Goal: Task Accomplishment & Management: Use online tool/utility

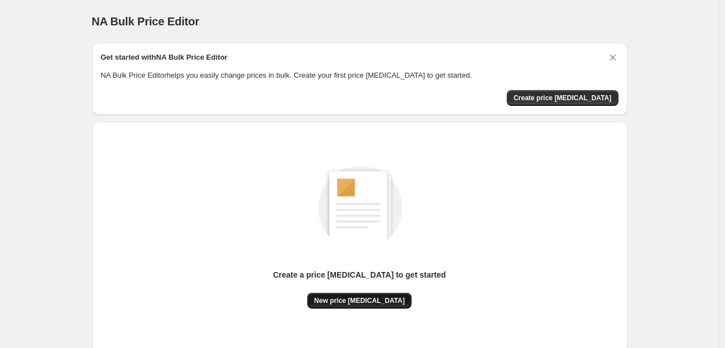
click at [353, 303] on span "New price change job" at bounding box center [359, 300] width 91 height 9
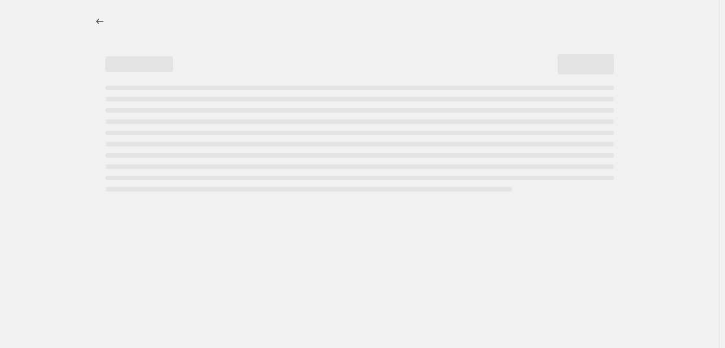
select select "percentage"
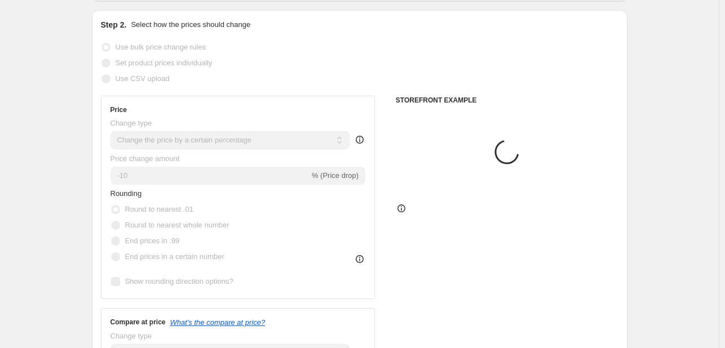
scroll to position [113, 0]
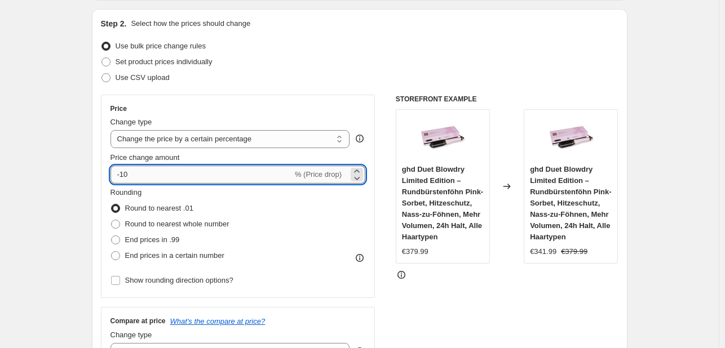
click at [162, 178] on input "-10" at bounding box center [201, 175] width 182 height 18
type input "-1"
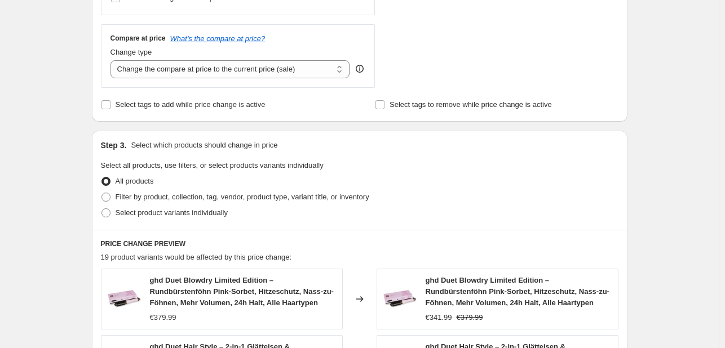
scroll to position [232, 0]
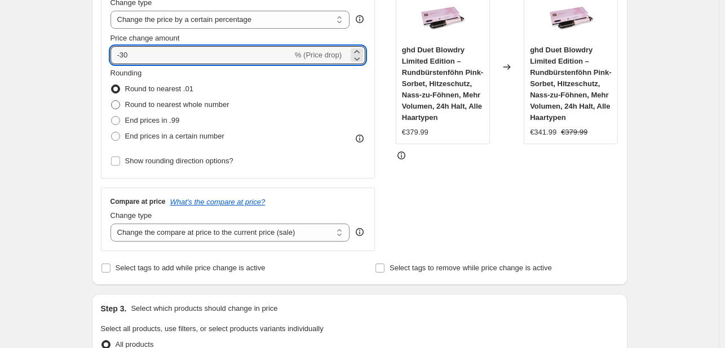
type input "-3"
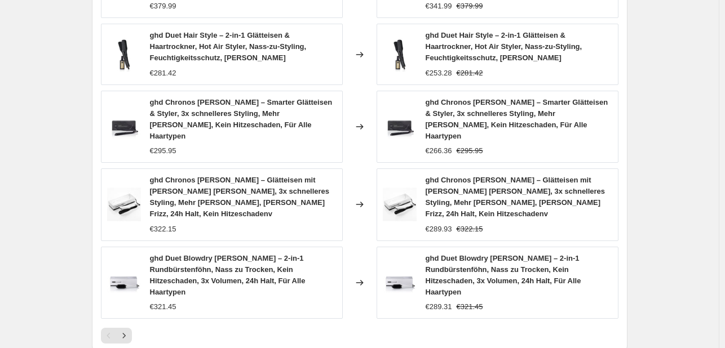
scroll to position [852, 0]
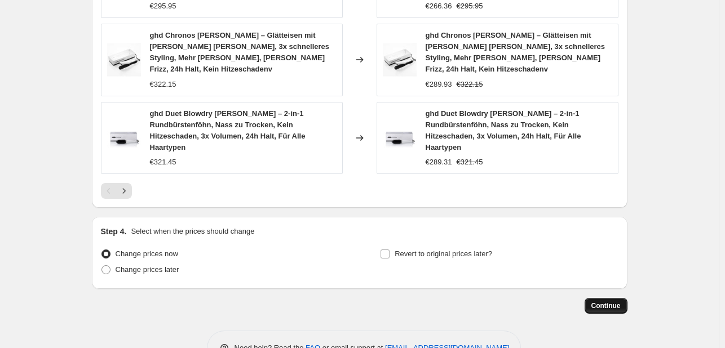
type input "-25"
click at [597, 301] on span "Continue" at bounding box center [605, 305] width 29 height 9
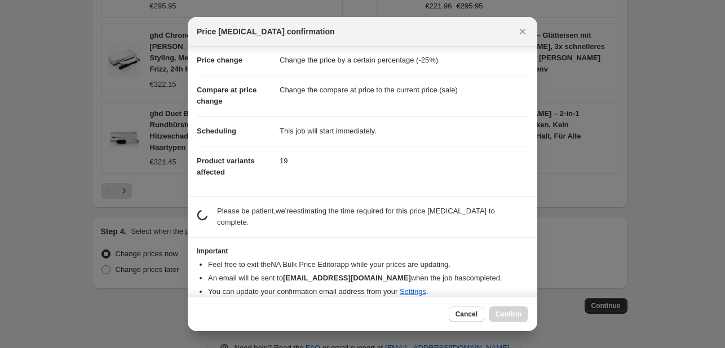
scroll to position [21, 0]
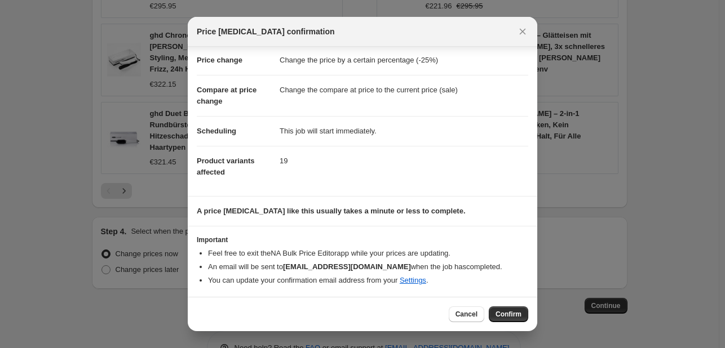
drag, startPoint x: 514, startPoint y: 319, endPoint x: 504, endPoint y: 308, distance: 16.0
click at [515, 319] on button "Confirm" at bounding box center [507, 314] width 39 height 16
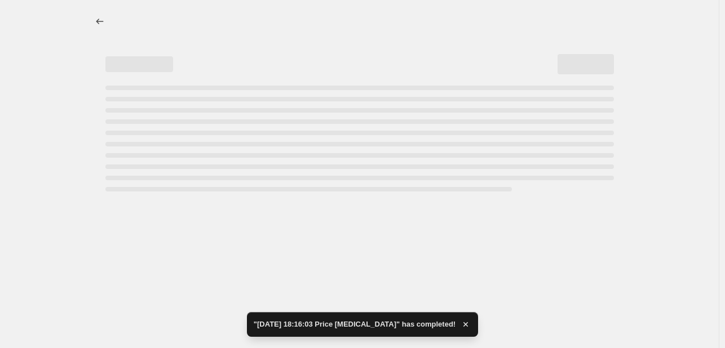
select select "percentage"
